Goal: Information Seeking & Learning: Learn about a topic

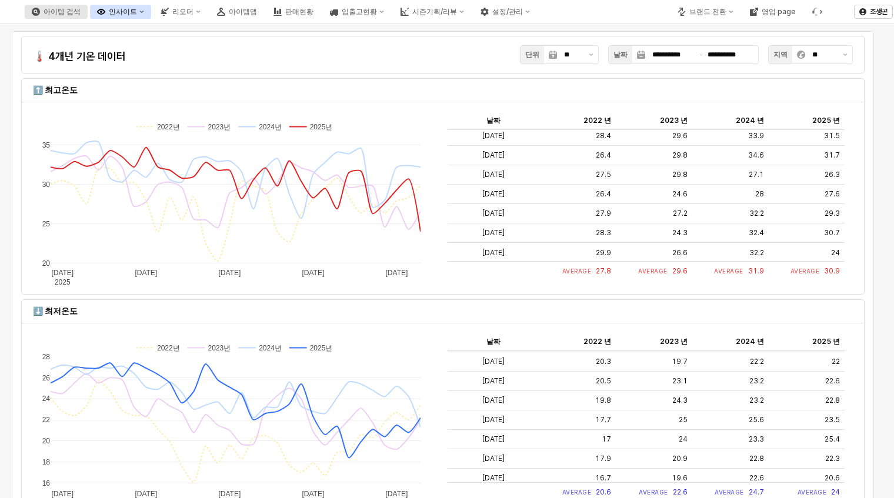
click at [81, 10] on div "아이템 검색" at bounding box center [62, 12] width 37 height 8
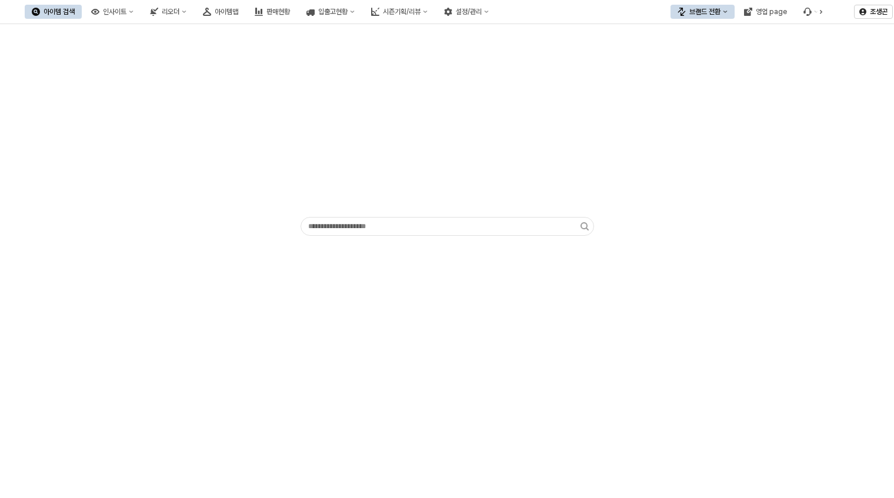
click at [75, 10] on div "아이템 검색" at bounding box center [59, 12] width 31 height 8
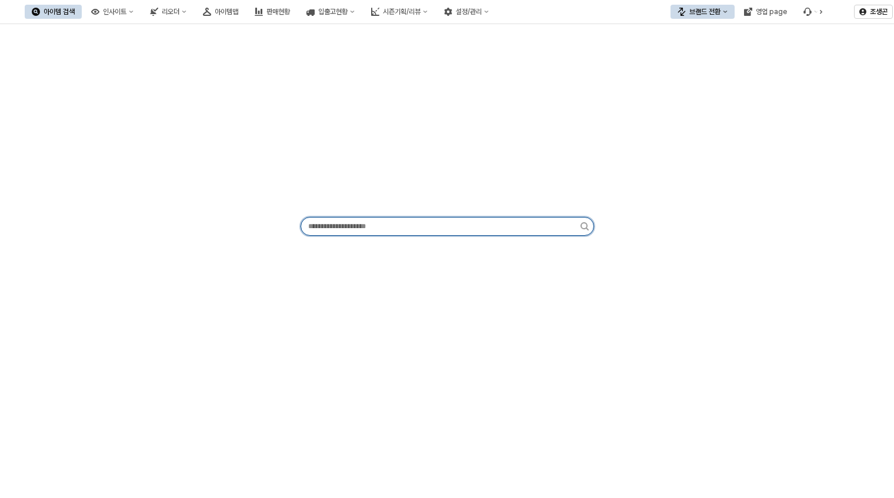
click at [325, 223] on input "App Frame" at bounding box center [440, 227] width 279 height 18
type input "*"
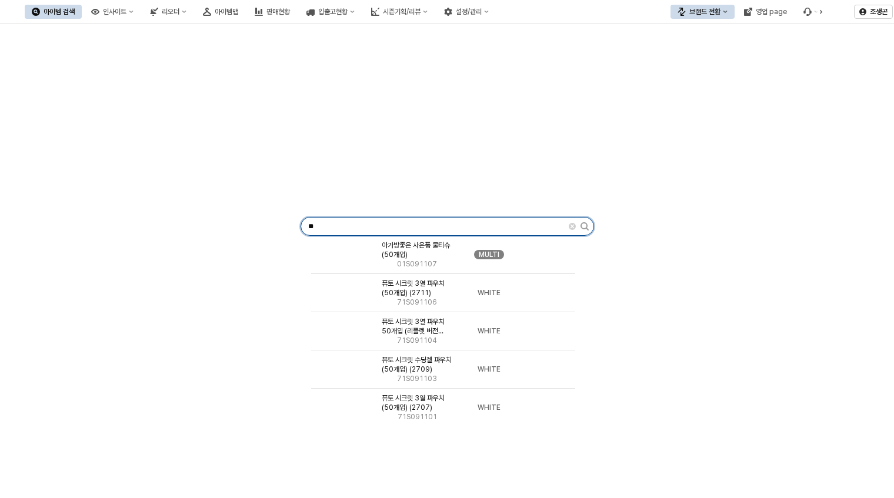
type input "**"
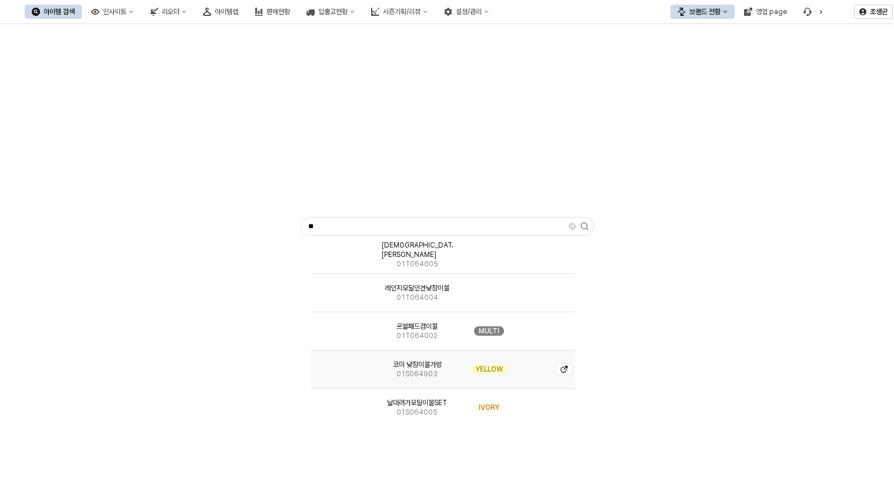
click at [416, 372] on span "01S064903" at bounding box center [416, 373] width 41 height 9
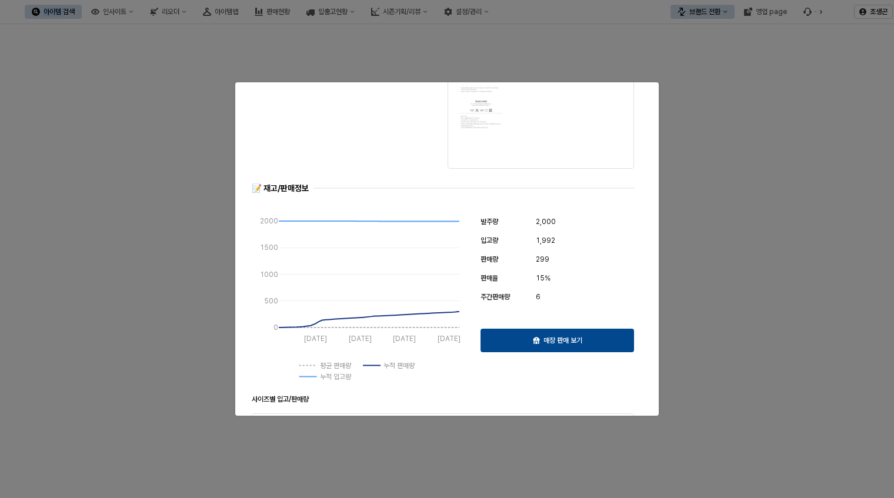
scroll to position [213, 0]
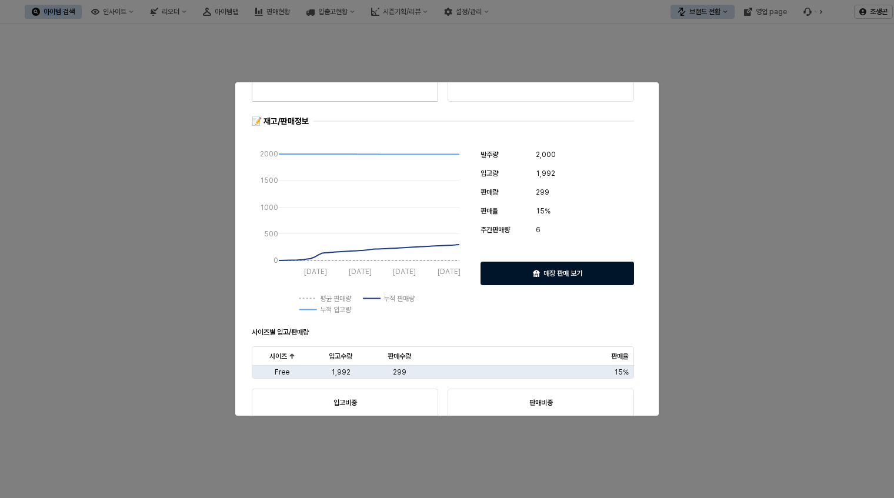
click at [557, 269] on p "매장 판매 보기" at bounding box center [562, 273] width 39 height 9
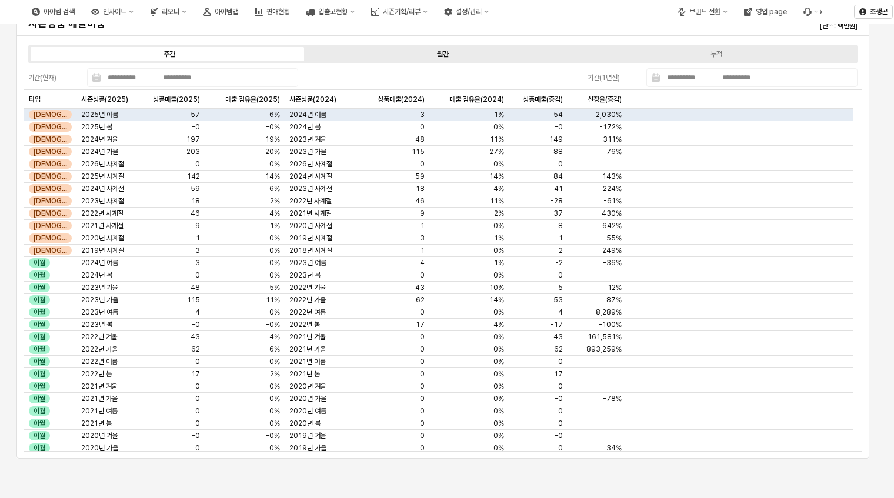
click at [440, 52] on div "월간" at bounding box center [443, 54] width 12 height 8
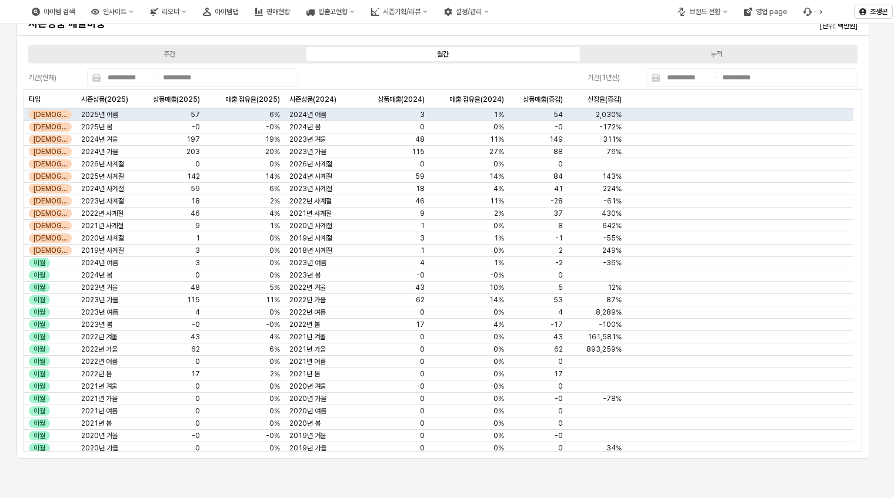
type input "**********"
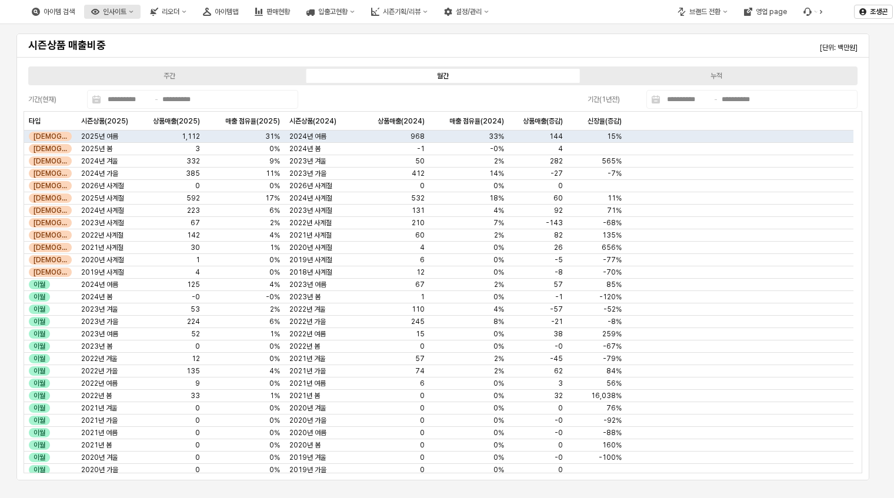
click at [126, 11] on div "인사이트" at bounding box center [115, 12] width 24 height 8
click at [7, 58] on div "**********" at bounding box center [442, 255] width 871 height 452
click at [126, 12] on div "인사이트" at bounding box center [115, 12] width 24 height 8
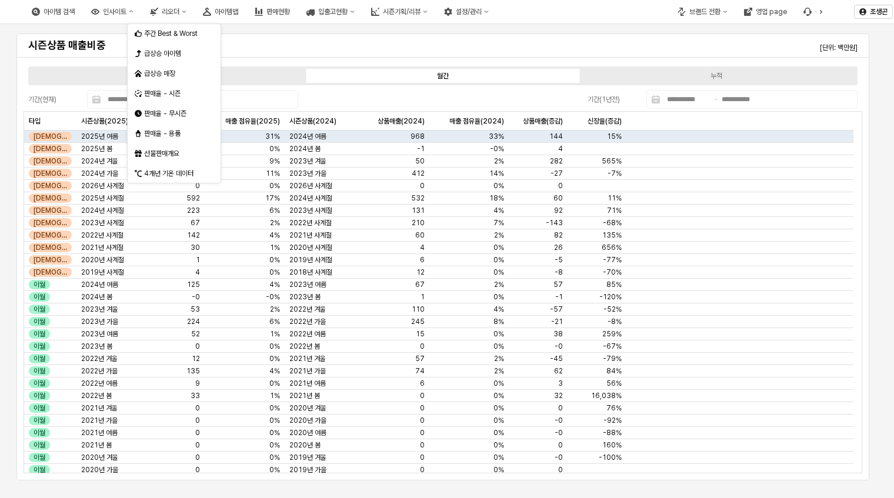
click at [248, 46] on div "시즌상품 매출비중 [단위: 백만원]" at bounding box center [443, 45] width 838 height 19
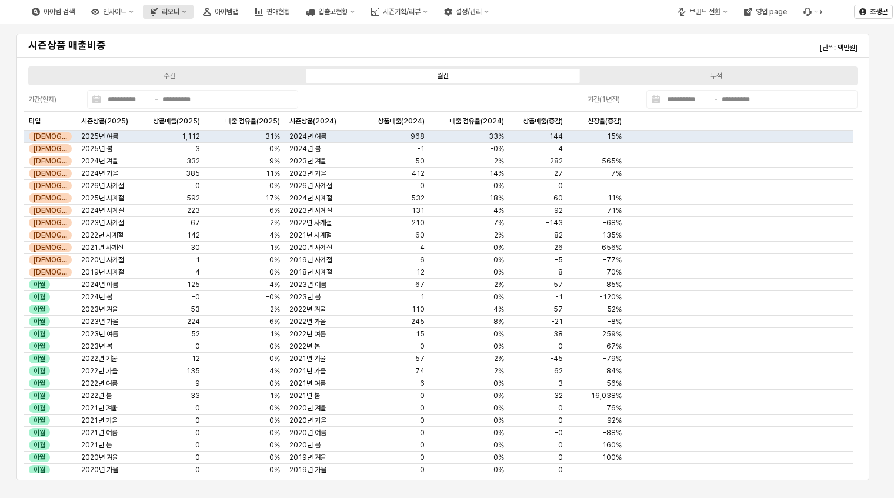
click at [179, 11] on div "리오더" at bounding box center [171, 12] width 18 height 8
click at [158, 44] on h4 "시즌상품 매출비중" at bounding box center [93, 45] width 131 height 12
click at [238, 13] on div "아이템맵" at bounding box center [227, 12] width 24 height 8
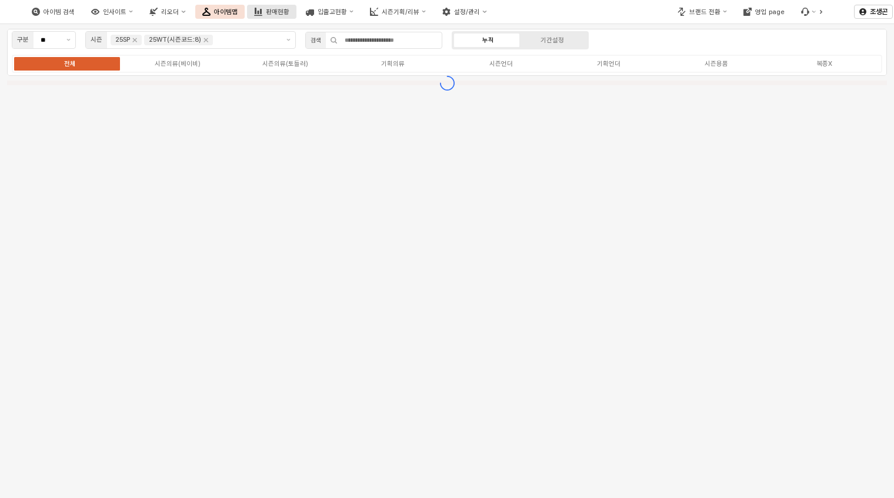
click at [289, 10] on div "판매현황" at bounding box center [278, 12] width 24 height 8
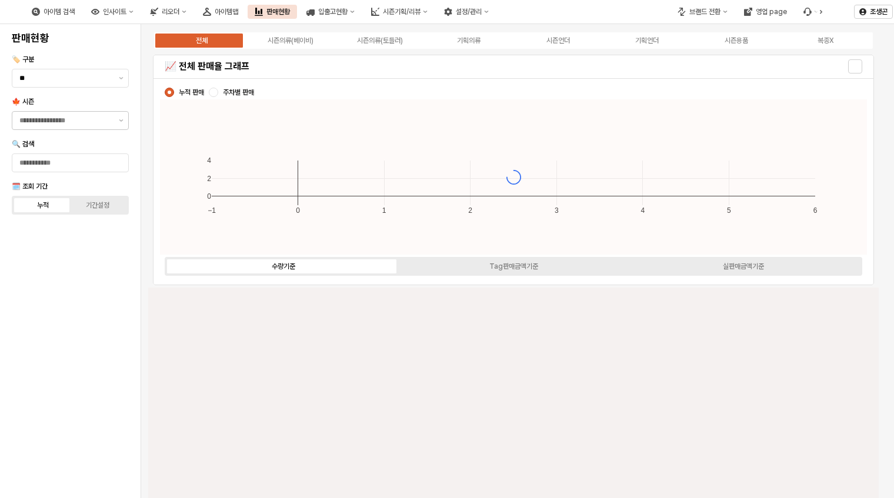
type input "****"
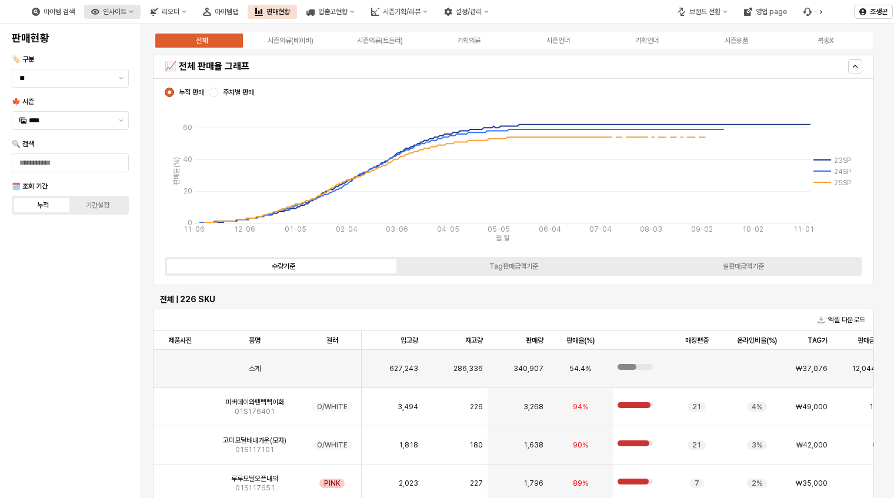
click at [126, 10] on div "인사이트" at bounding box center [115, 12] width 24 height 8
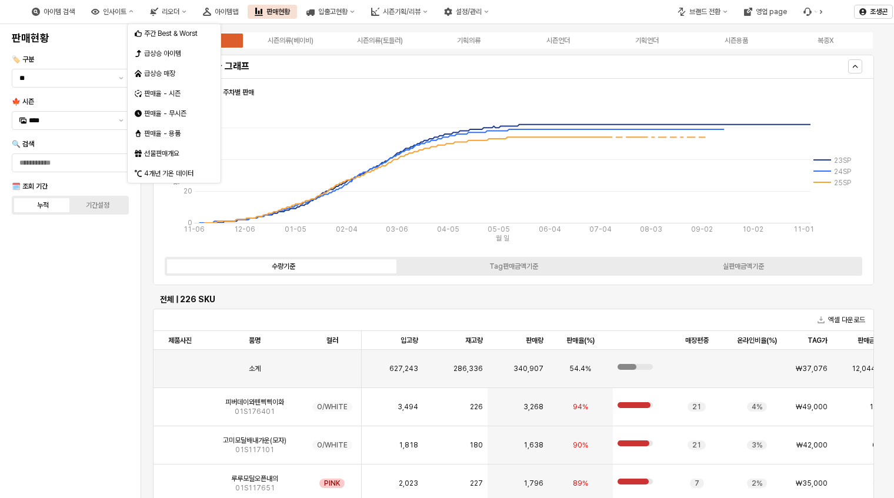
click at [89, 290] on div "판매현황 🏷️ 구분 ** 🍁 시즌 **** 🔍 검색 🗓️ 조회 기간 누적 기간설정" at bounding box center [70, 261] width 126 height 464
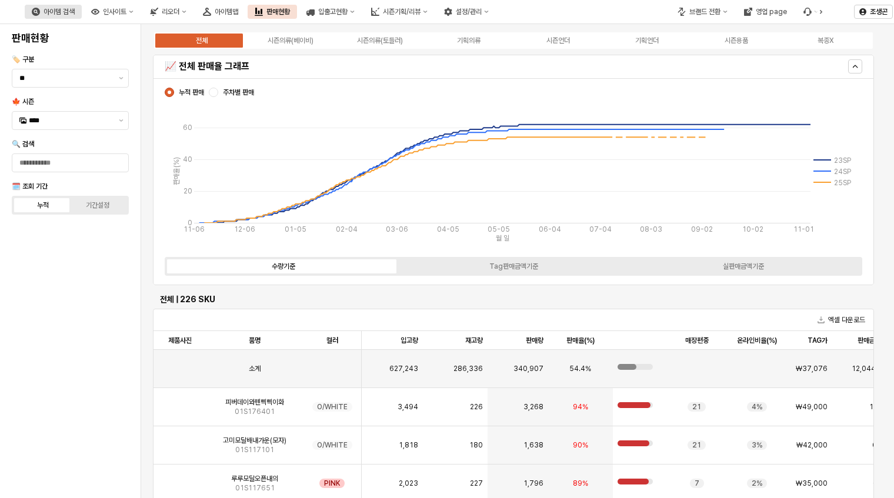
click at [75, 9] on div "아이템 검색" at bounding box center [59, 12] width 31 height 8
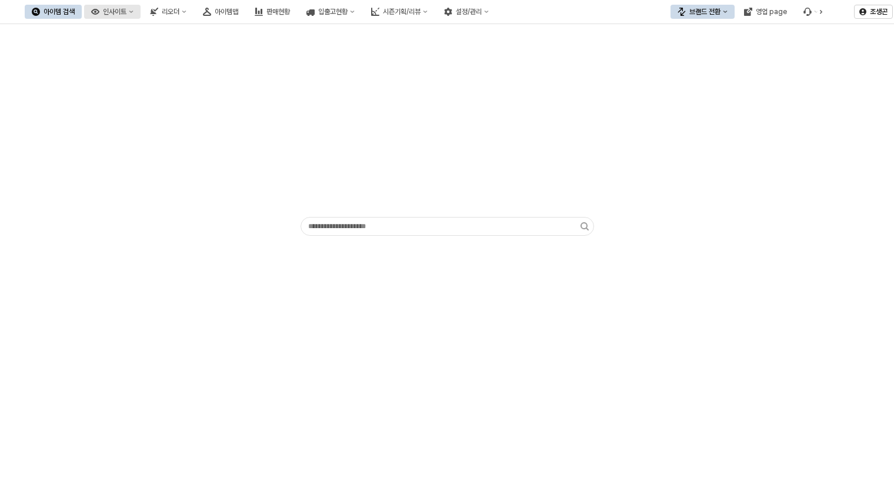
click at [126, 12] on div "인사이트" at bounding box center [115, 12] width 24 height 8
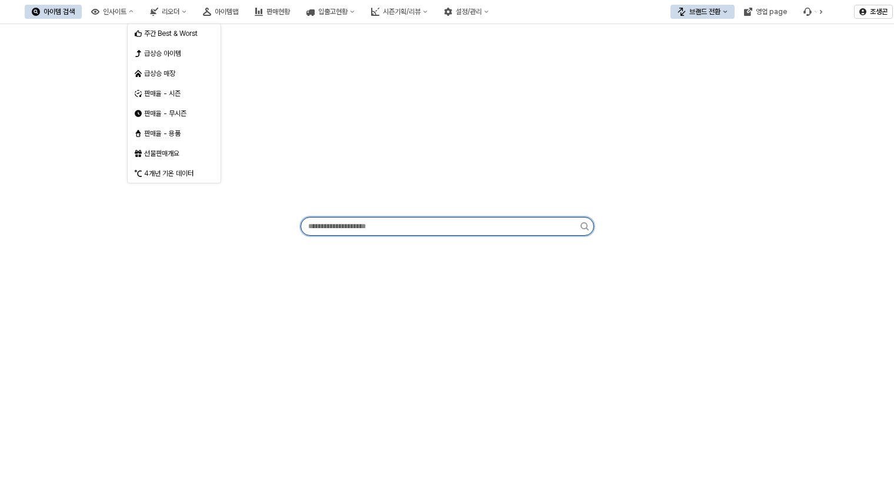
click at [325, 233] on input "App Frame" at bounding box center [440, 227] width 279 height 18
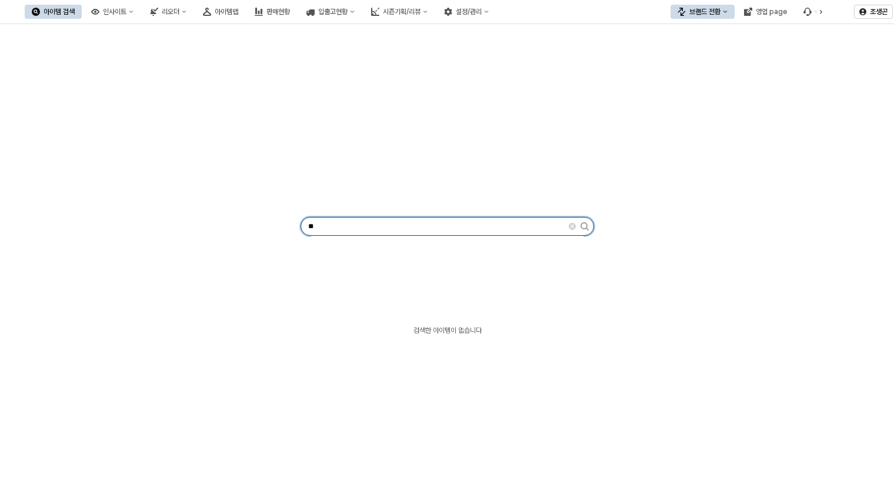
type input "*"
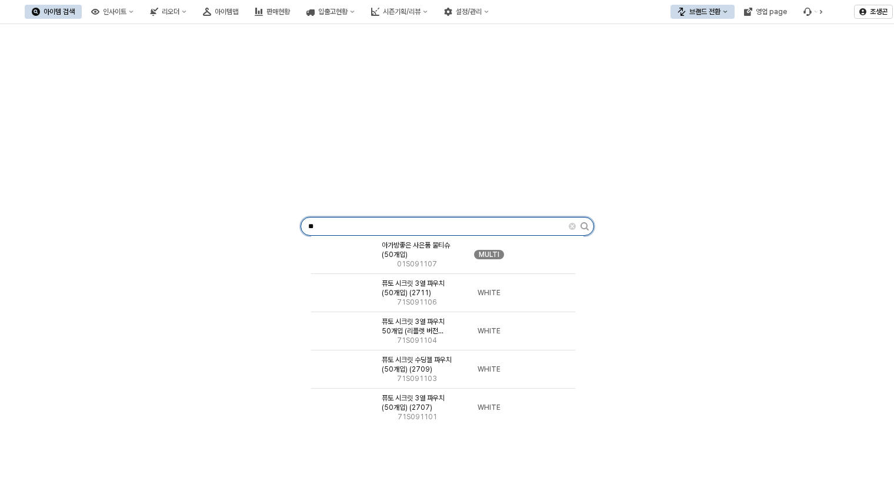
type input "**"
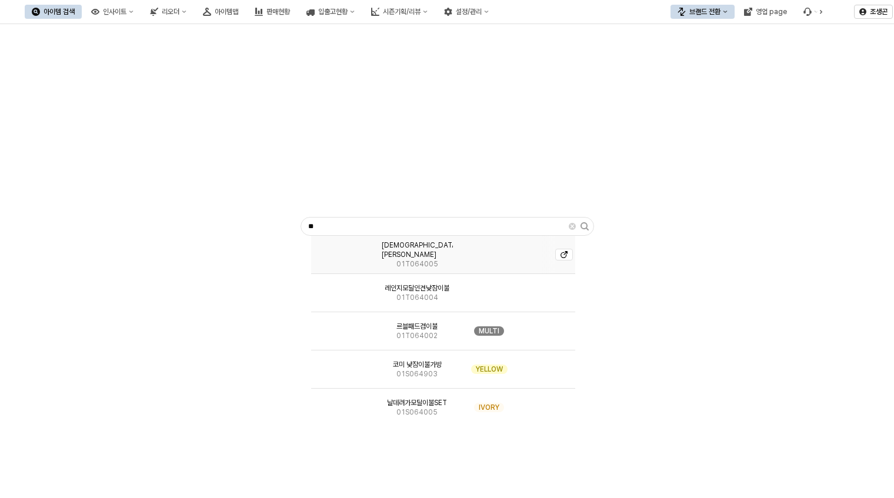
click at [409, 259] on span "01T064005" at bounding box center [417, 263] width 42 height 9
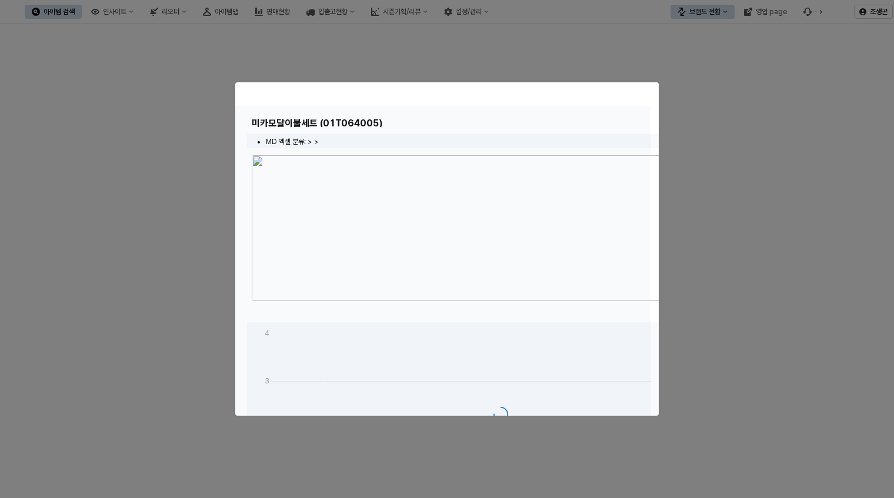
click at [564, 254] on div at bounding box center [442, 494] width 415 height 776
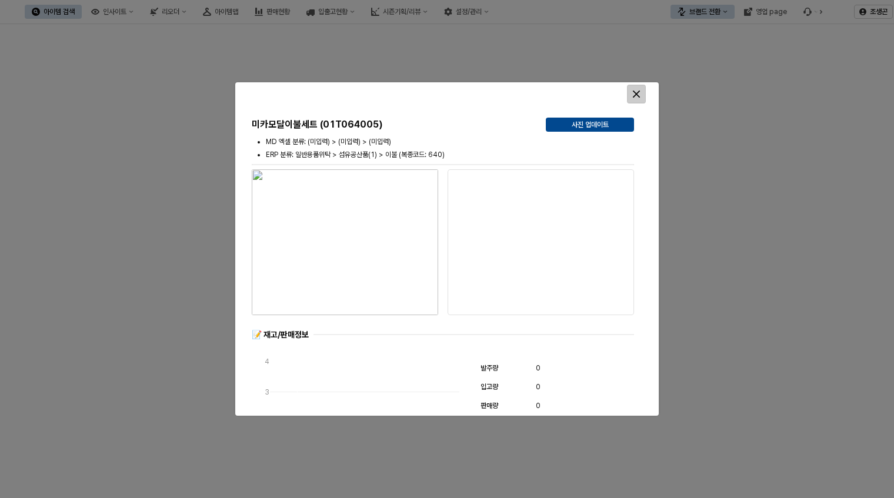
click at [634, 94] on icon "Close" at bounding box center [636, 94] width 7 height 7
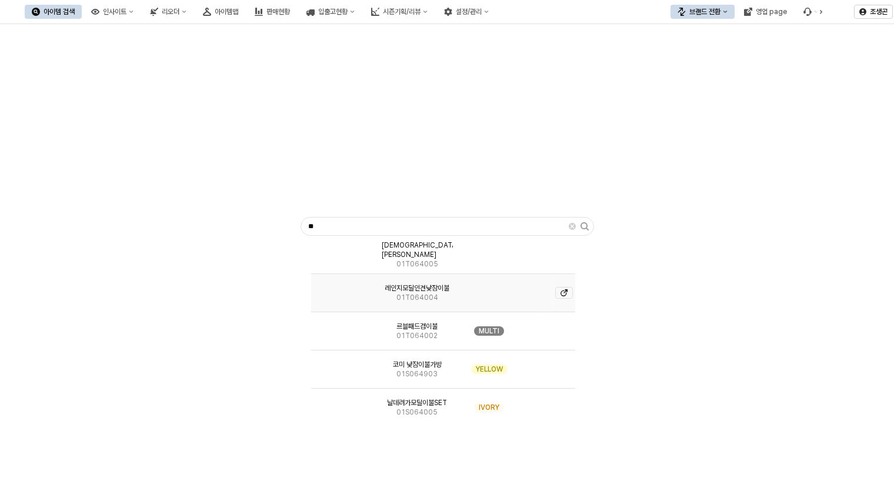
click at [562, 292] on icon "아이템 상세" at bounding box center [563, 292] width 7 height 7
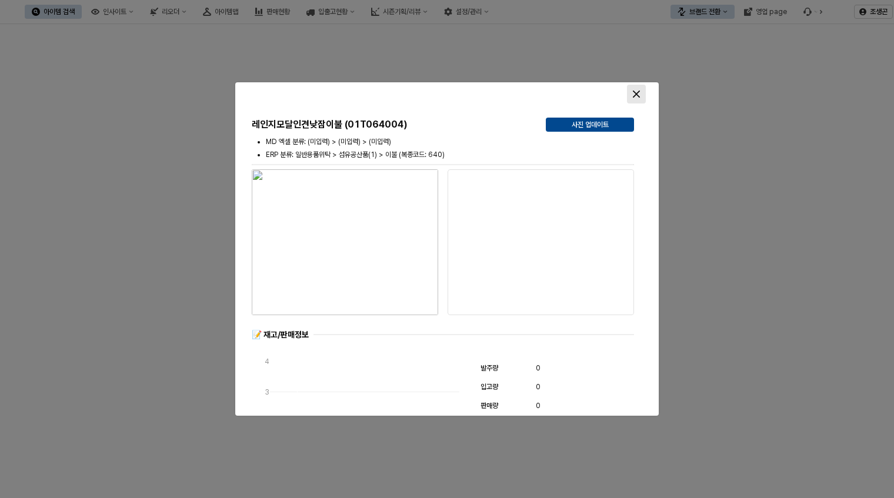
click at [634, 92] on icon "Close" at bounding box center [636, 94] width 7 height 7
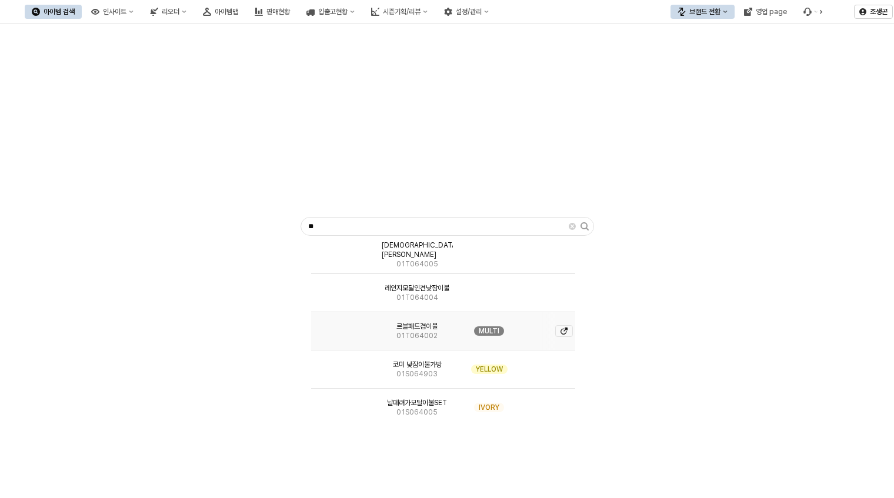
click at [563, 330] on icon "아이템 상세" at bounding box center [563, 330] width 7 height 7
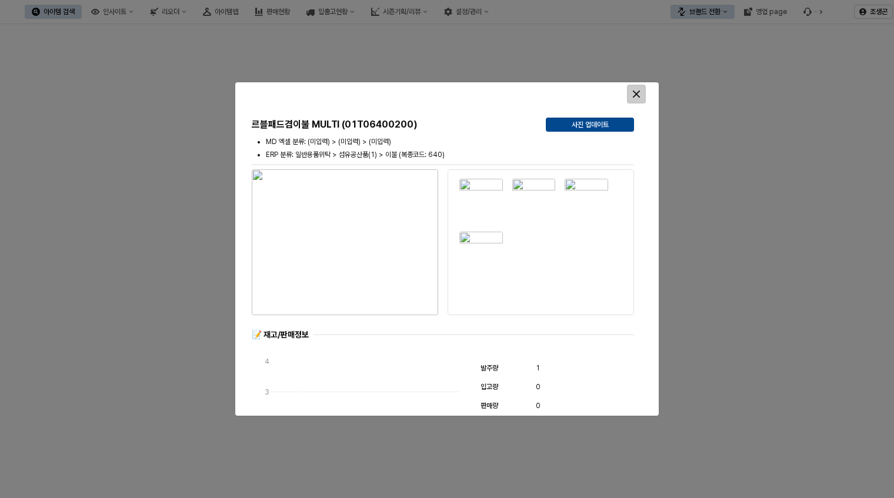
click at [638, 95] on icon "Close" at bounding box center [636, 94] width 7 height 7
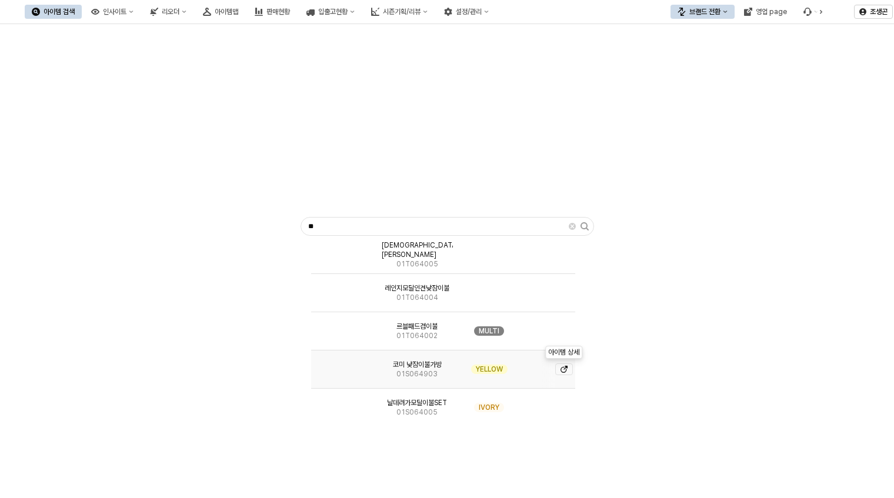
click at [564, 369] on icon "아이템 상세" at bounding box center [566, 368] width 4 height 4
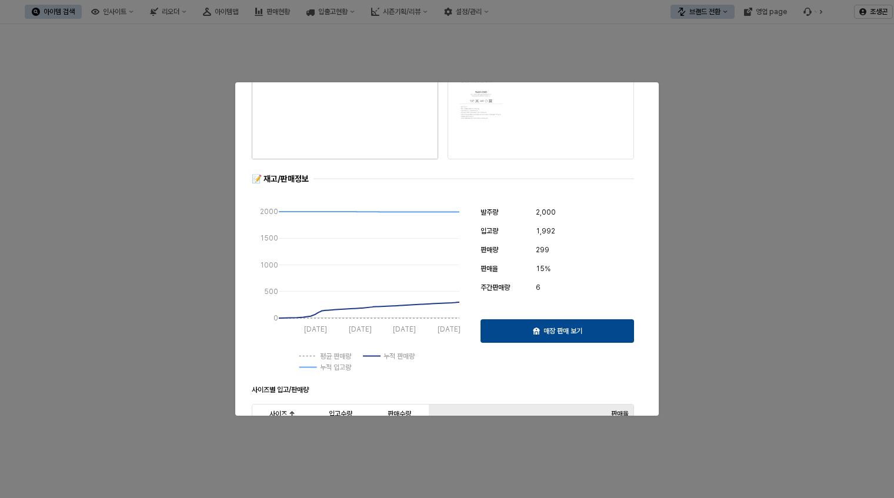
scroll to position [160, 0]
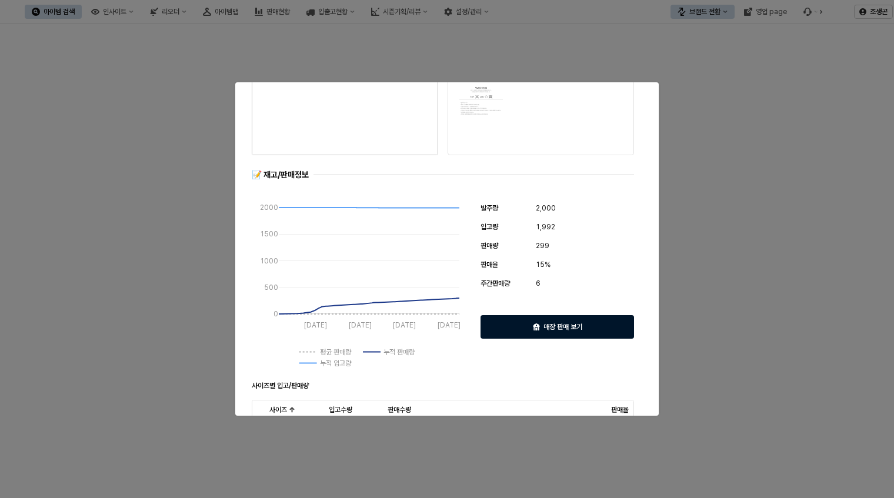
click at [548, 329] on p "매장 판매 보기" at bounding box center [562, 326] width 39 height 9
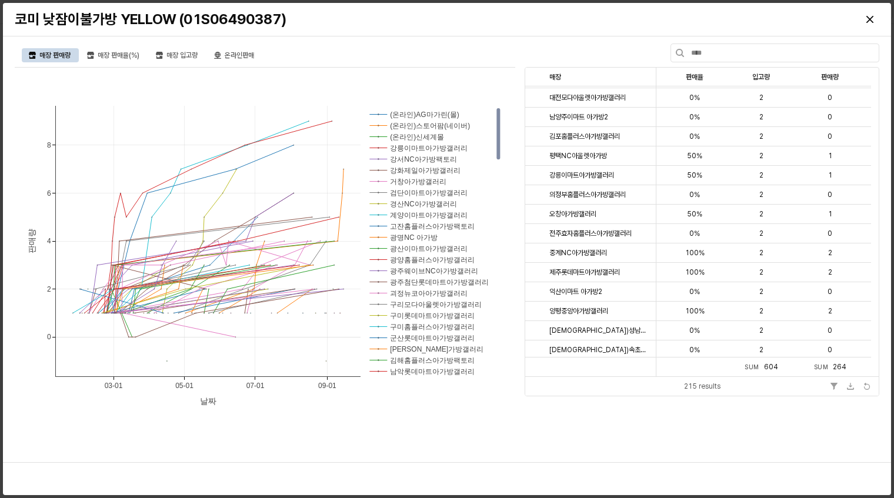
scroll to position [2298, 0]
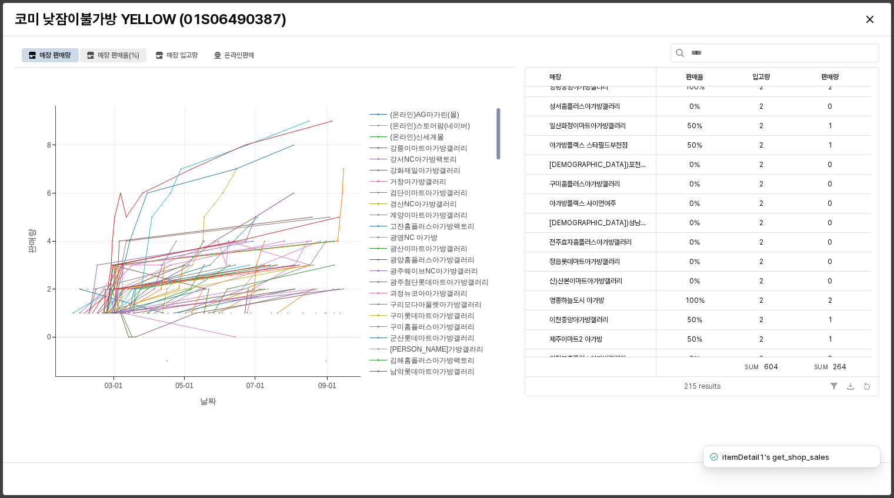
click at [114, 57] on div "매장 판매율(%)" at bounding box center [119, 55] width 42 height 14
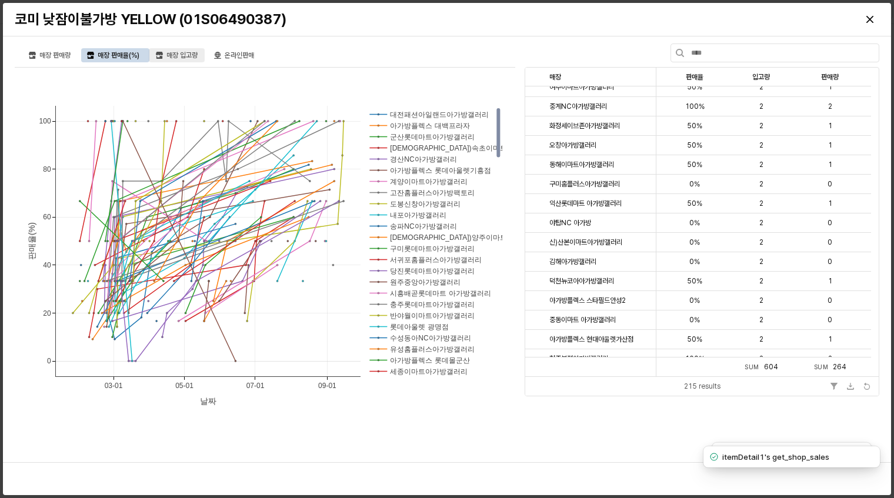
click at [192, 55] on div "매장 입고량" at bounding box center [181, 55] width 31 height 14
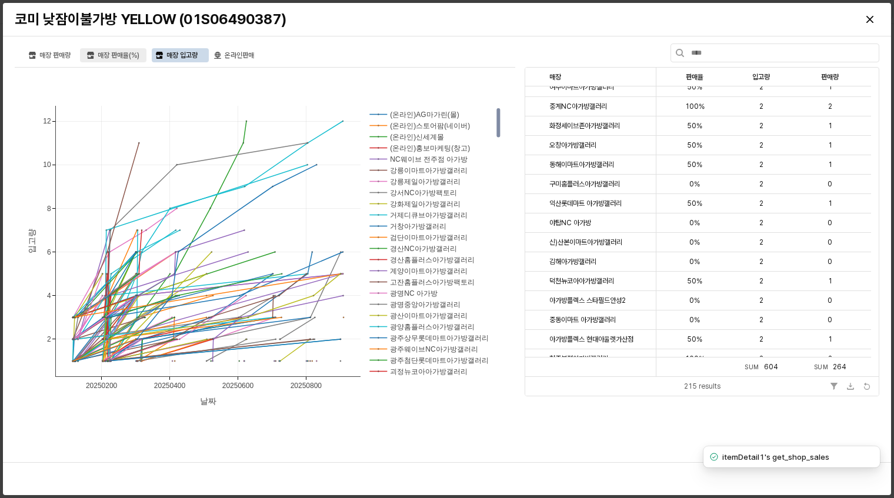
click at [115, 59] on div "매장 판매율(%)" at bounding box center [119, 55] width 42 height 14
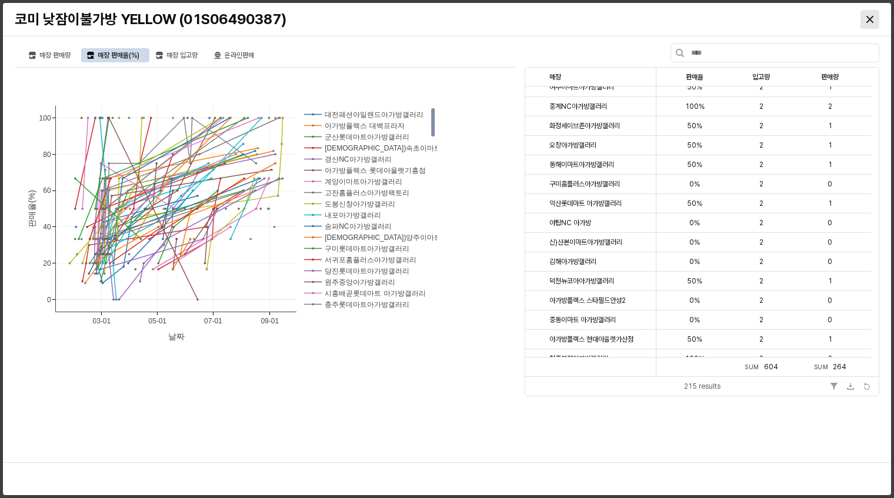
click at [866, 17] on icon "Close" at bounding box center [869, 19] width 7 height 7
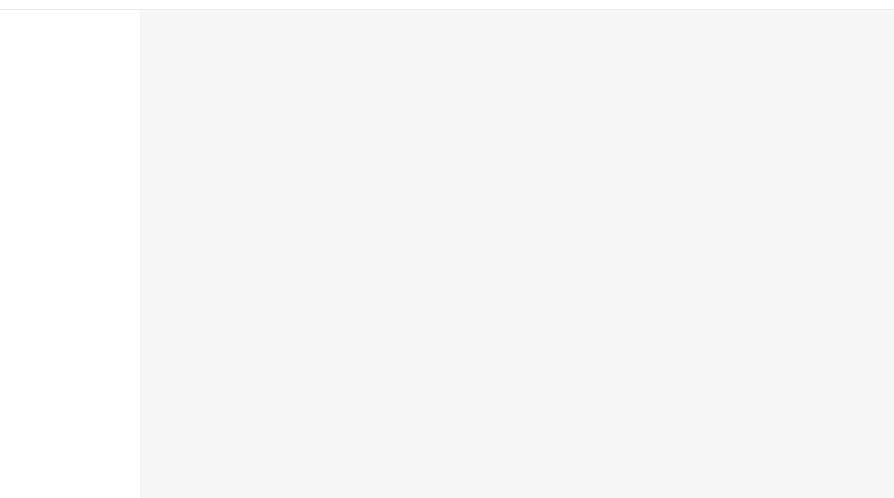
click at [529, 226] on div "App Frame" at bounding box center [517, 254] width 753 height 488
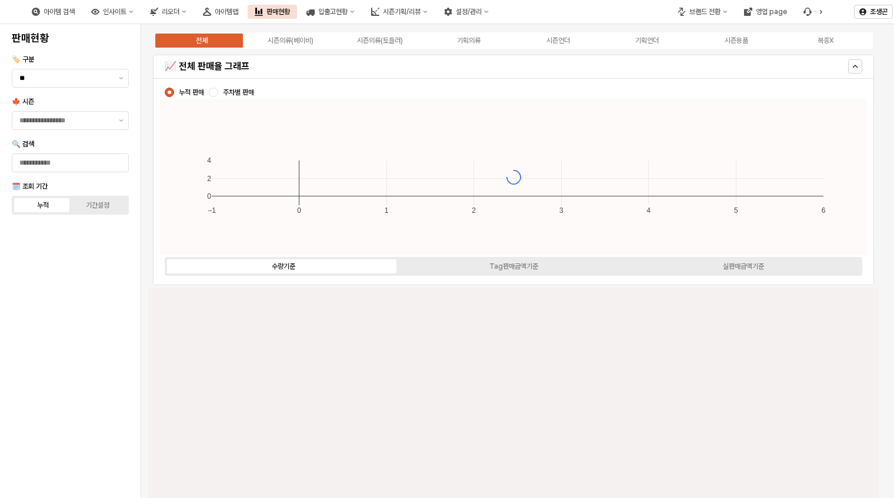
type input "****"
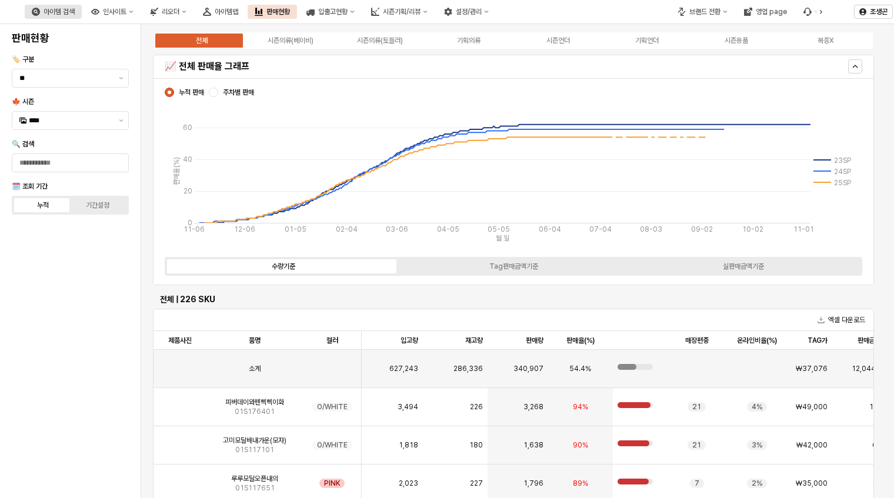
click at [75, 10] on div "아이템 검색" at bounding box center [59, 12] width 31 height 8
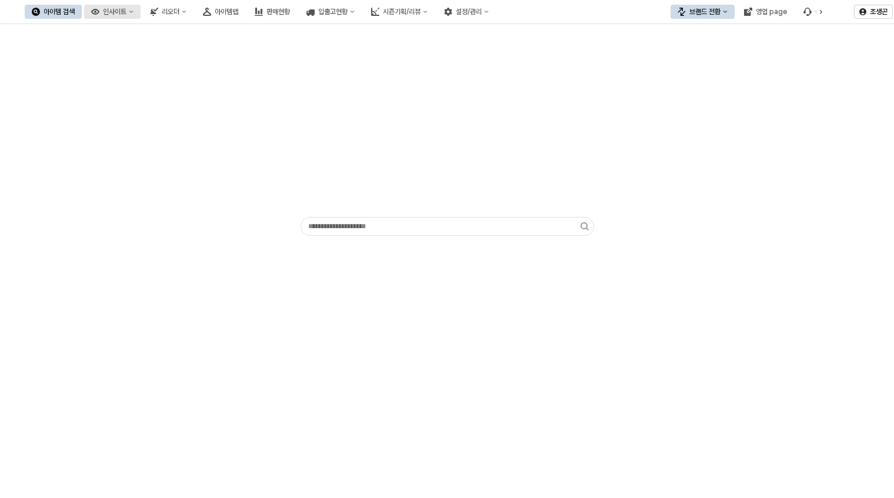
click at [126, 12] on div "인사이트" at bounding box center [115, 12] width 24 height 8
click at [87, 126] on div "App Frame" at bounding box center [447, 132] width 880 height 207
click at [126, 15] on div "인사이트" at bounding box center [115, 12] width 24 height 8
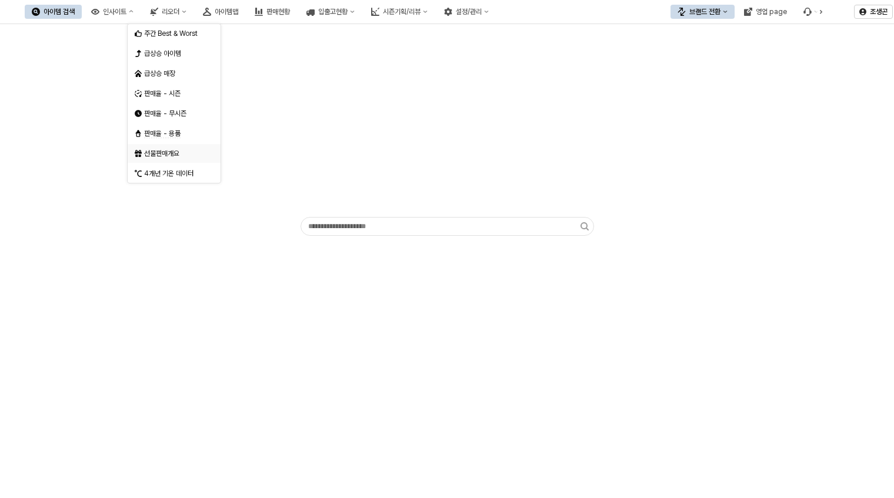
click at [159, 152] on div "선물판매개요" at bounding box center [175, 153] width 62 height 9
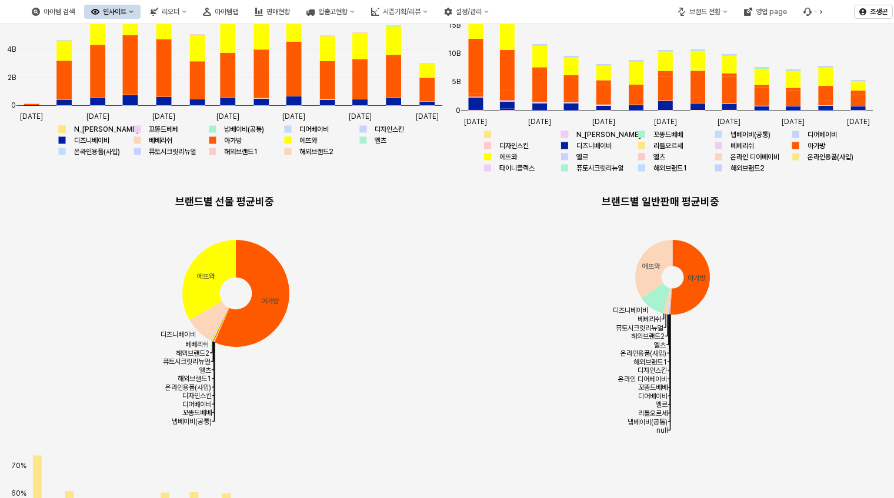
scroll to position [127, 0]
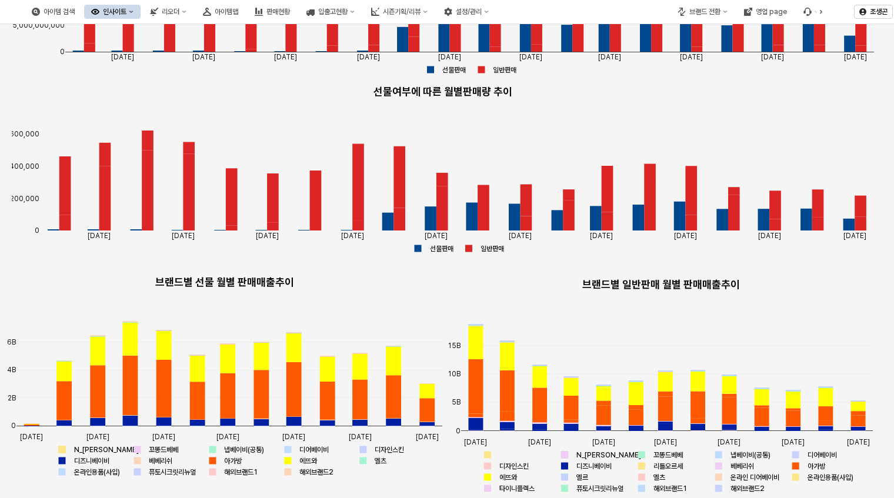
click at [126, 11] on div "인사이트" at bounding box center [115, 12] width 24 height 8
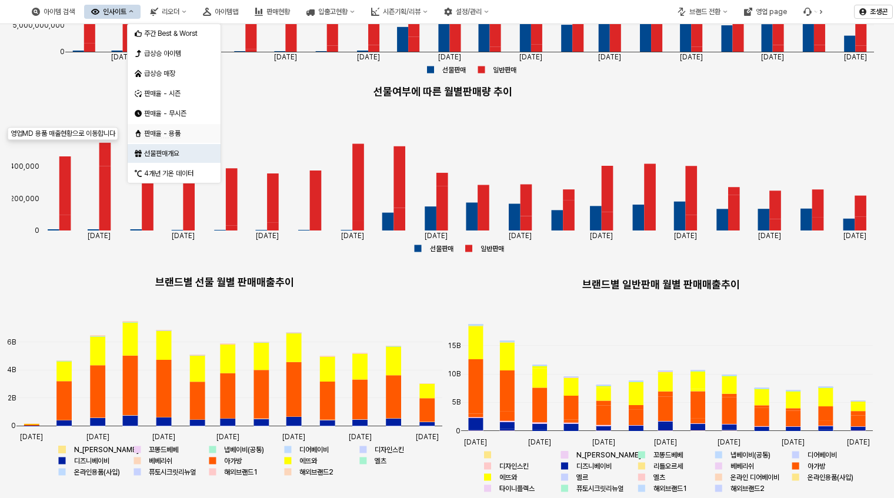
click at [157, 135] on span "판매율 - 용품" at bounding box center [162, 133] width 36 height 9
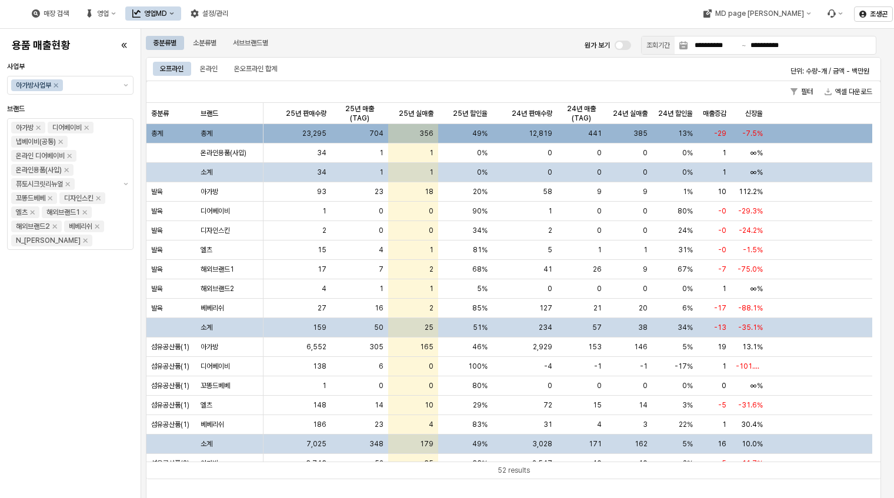
click at [181, 8] on button "영업MD" at bounding box center [153, 13] width 56 height 14
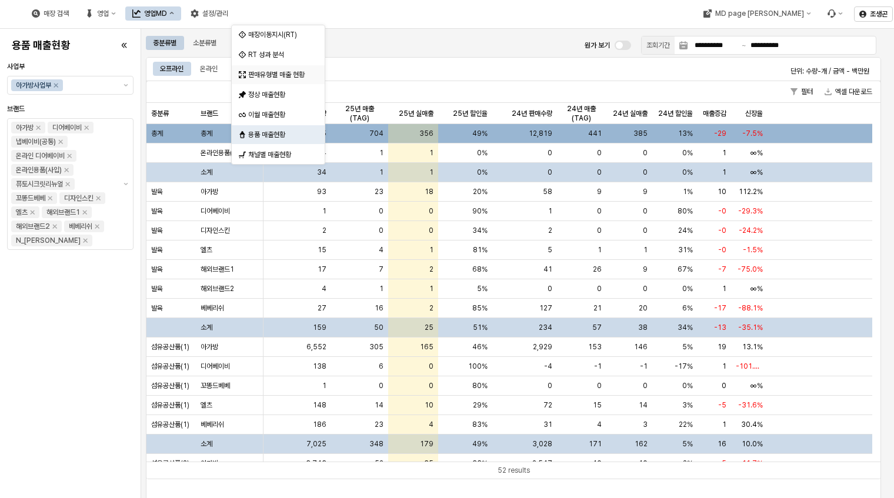
click at [265, 72] on div "판매유형별 매출 현황" at bounding box center [279, 74] width 62 height 9
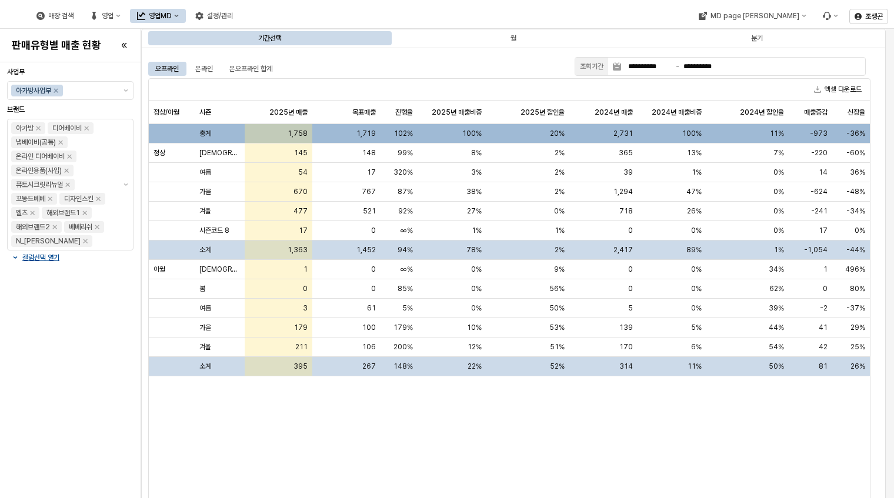
click at [172, 16] on div "영업MD" at bounding box center [160, 16] width 23 height 8
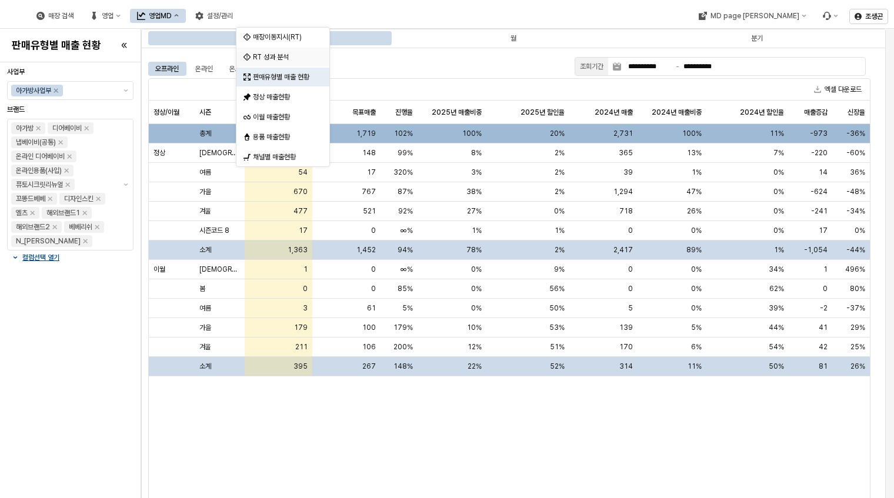
click at [276, 55] on div "RT 성과 분석" at bounding box center [284, 56] width 62 height 9
